Goal: Complete application form

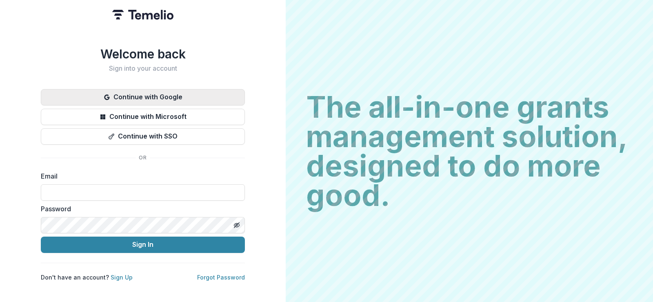
click at [172, 92] on button "Continue with Google" at bounding box center [143, 97] width 204 height 16
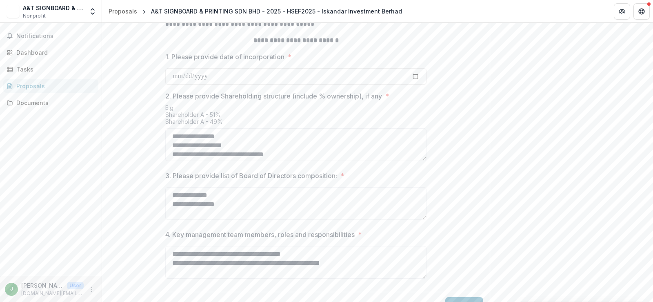
scroll to position [373, 0]
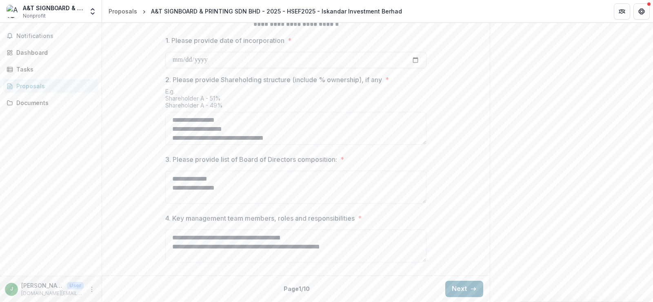
click at [458, 291] on button "Next" at bounding box center [465, 289] width 38 height 16
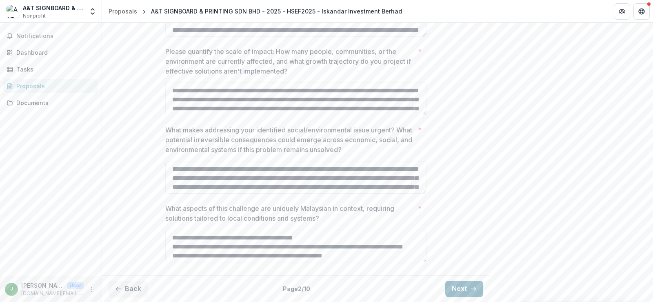
scroll to position [344, 0]
click at [458, 287] on button "Next" at bounding box center [465, 289] width 38 height 16
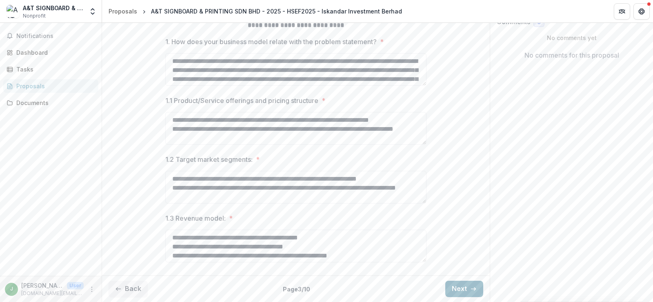
click at [458, 287] on button "Next" at bounding box center [465, 289] width 38 height 16
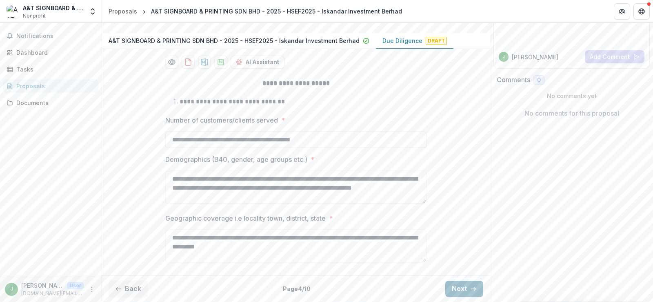
click at [458, 287] on button "Next" at bounding box center [465, 289] width 38 height 16
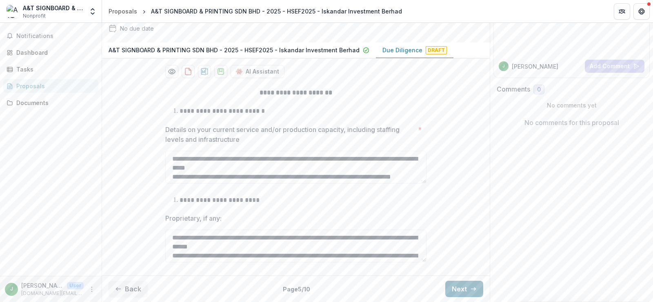
click at [458, 287] on button "Next" at bounding box center [465, 289] width 38 height 16
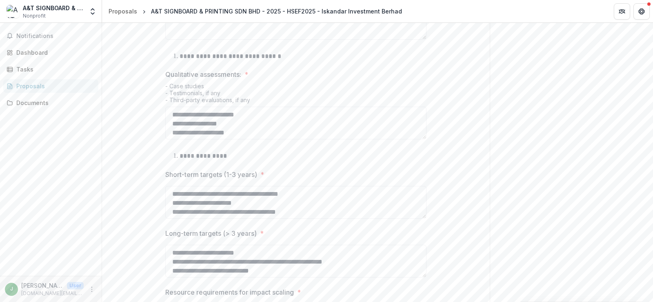
scroll to position [484, 0]
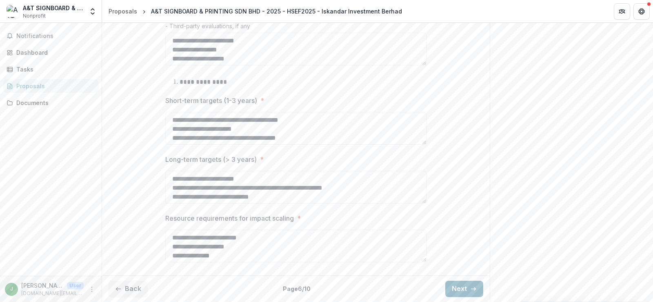
click at [462, 296] on button "Next" at bounding box center [465, 289] width 38 height 16
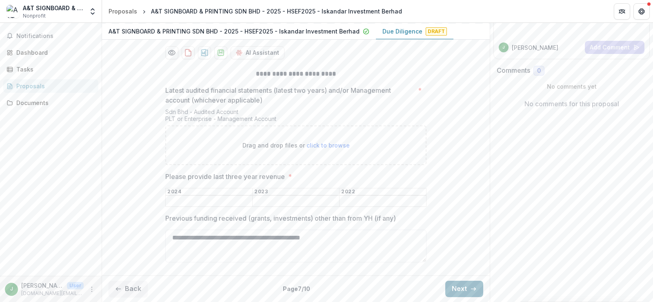
scroll to position [137, 0]
click at [462, 291] on button "Next" at bounding box center [465, 289] width 38 height 16
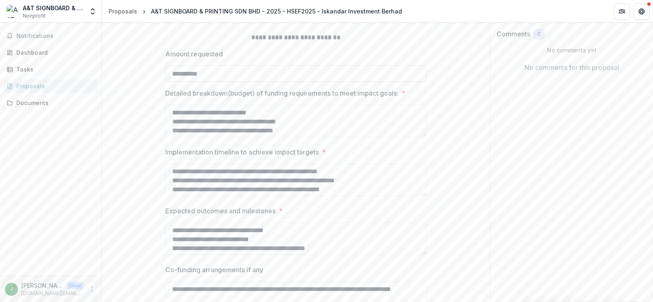
scroll to position [226, 0]
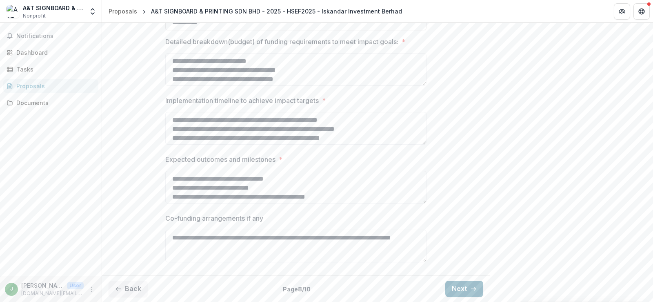
click at [458, 287] on button "Next" at bounding box center [465, 289] width 38 height 16
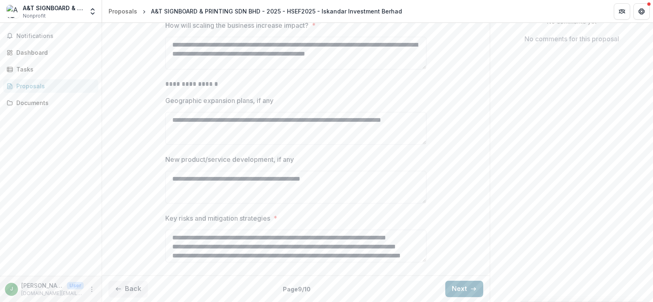
click at [470, 291] on icon "button" at bounding box center [473, 288] width 7 height 7
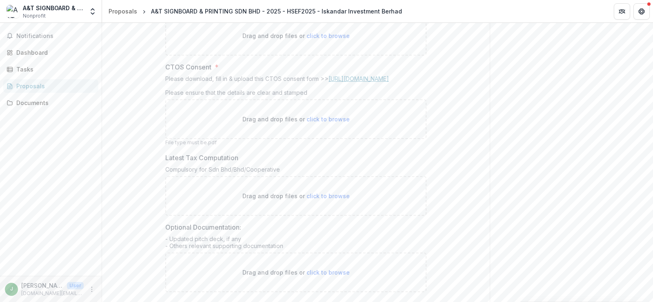
click at [348, 82] on link "[URL][DOMAIN_NAME]" at bounding box center [359, 78] width 60 height 7
click at [258, 123] on p "Drag and drop files or click to browse" at bounding box center [296, 119] width 107 height 9
type input "**********"
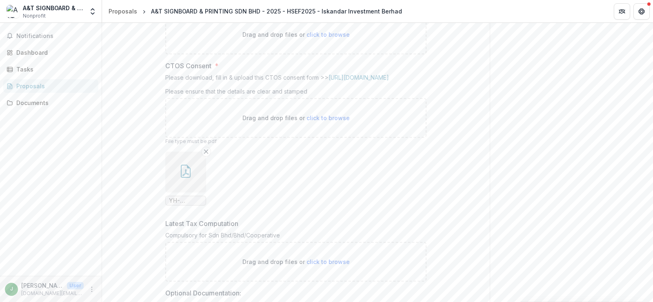
scroll to position [334, 0]
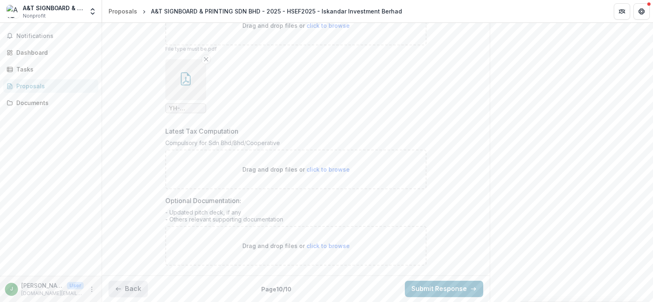
click at [133, 290] on button "Back" at bounding box center [128, 289] width 39 height 16
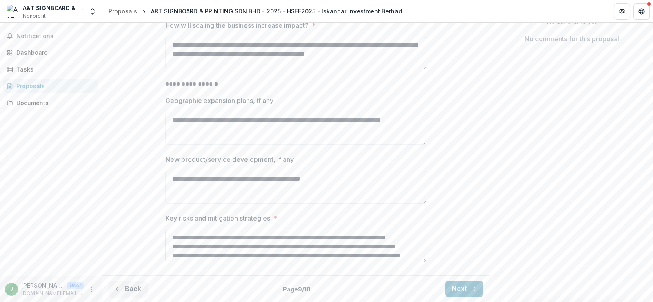
scroll to position [203, 0]
click at [139, 287] on button "Back" at bounding box center [128, 289] width 39 height 16
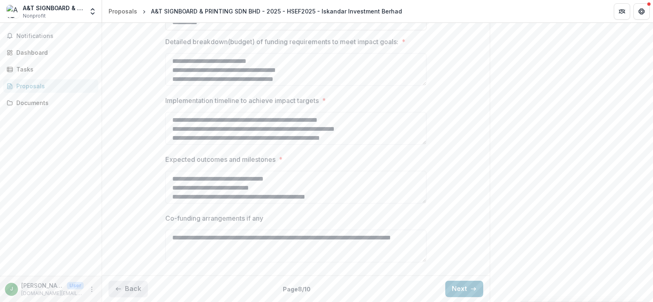
click at [137, 288] on button "Back" at bounding box center [128, 289] width 39 height 16
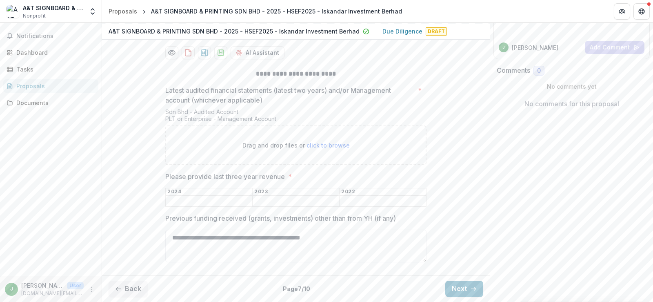
click at [279, 202] on input "Please provide last three year revenue *" at bounding box center [296, 201] width 87 height 10
type input "*******"
click at [365, 244] on textarea "**********" at bounding box center [295, 245] width 261 height 33
click at [458, 285] on button "Next" at bounding box center [465, 289] width 38 height 16
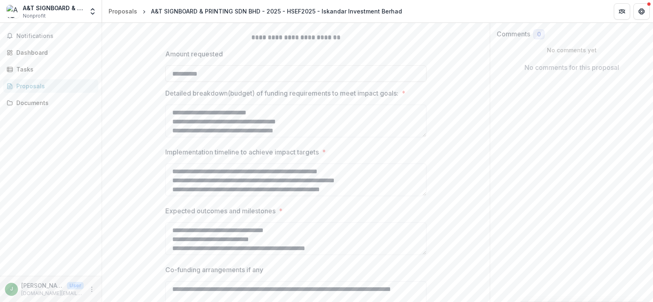
scroll to position [226, 0]
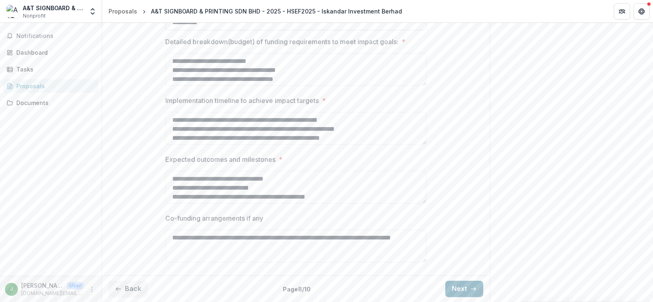
click at [475, 290] on button "Next" at bounding box center [465, 289] width 38 height 16
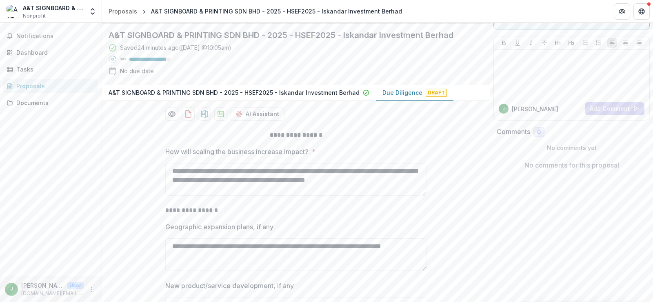
scroll to position [0, 0]
